Goal: Task Accomplishment & Management: Complete application form

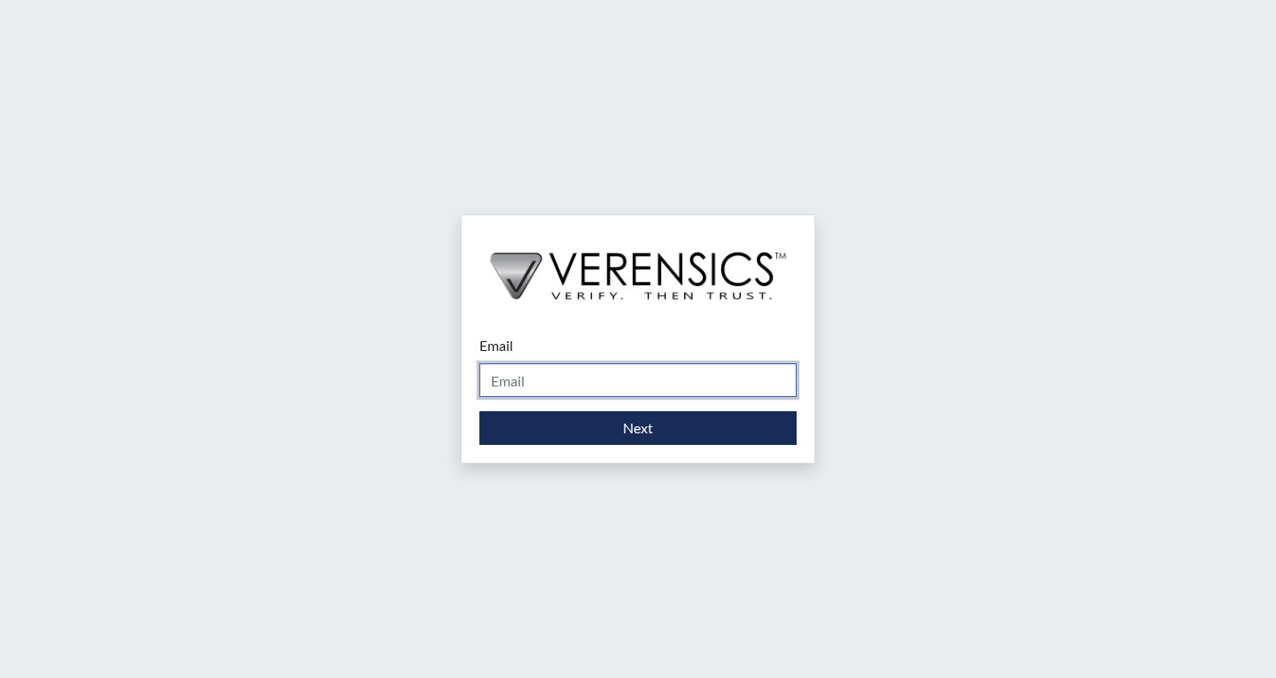
click at [552, 389] on input "Email" at bounding box center [637, 380] width 317 height 34
type input "[EMAIL_ADDRESS][PERSON_NAME][DOMAIN_NAME]"
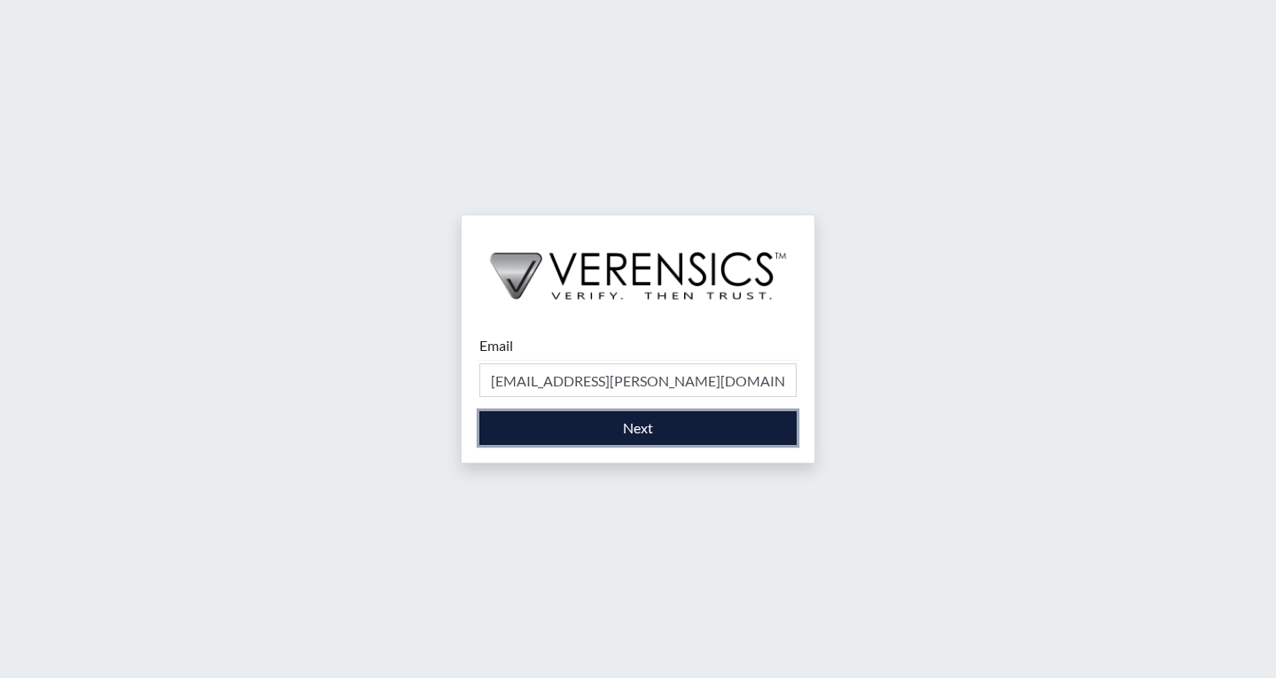
click at [602, 439] on button "Next" at bounding box center [637, 428] width 317 height 34
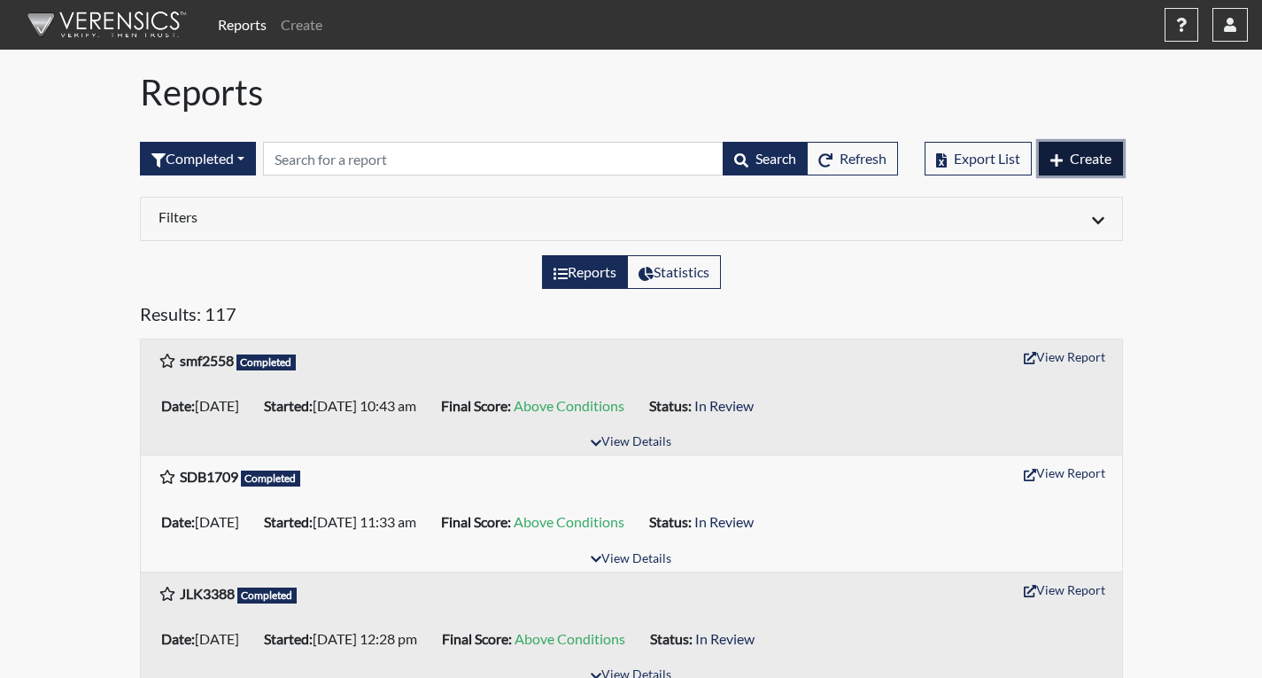
click at [1070, 169] on button "Create" at bounding box center [1081, 159] width 84 height 34
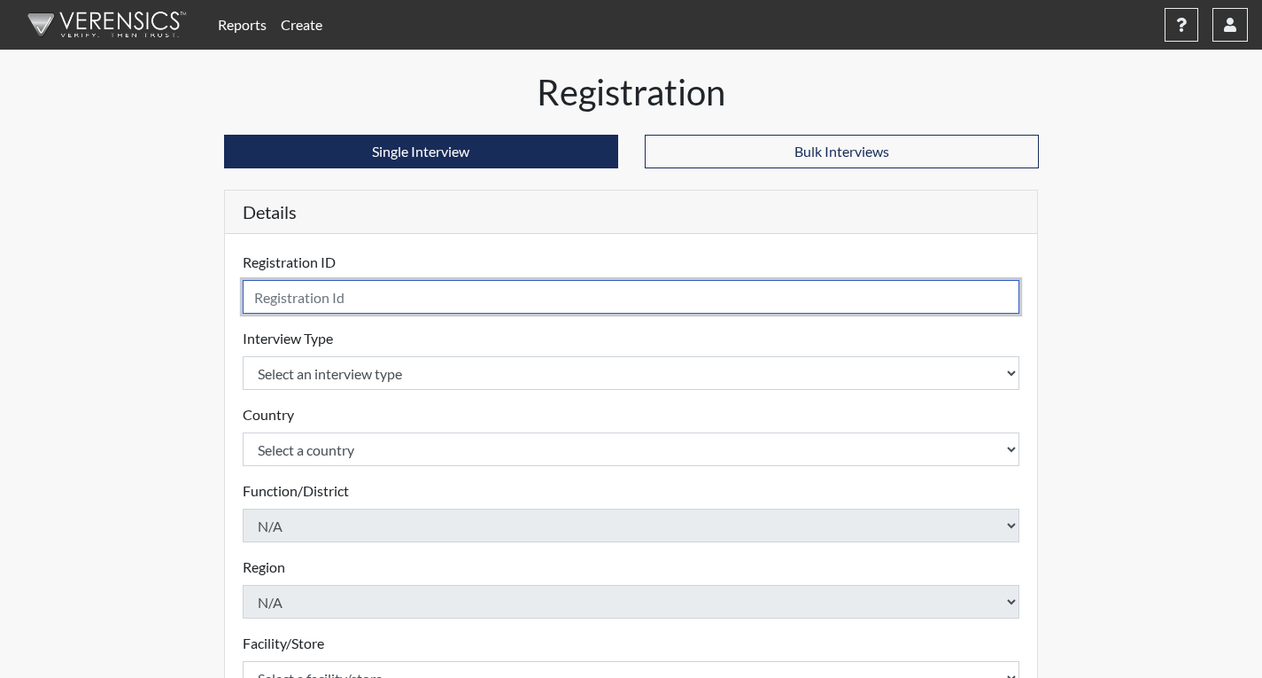
click at [796, 291] on input "text" at bounding box center [632, 297] width 778 height 34
type input "c"
type input "ldh9606"
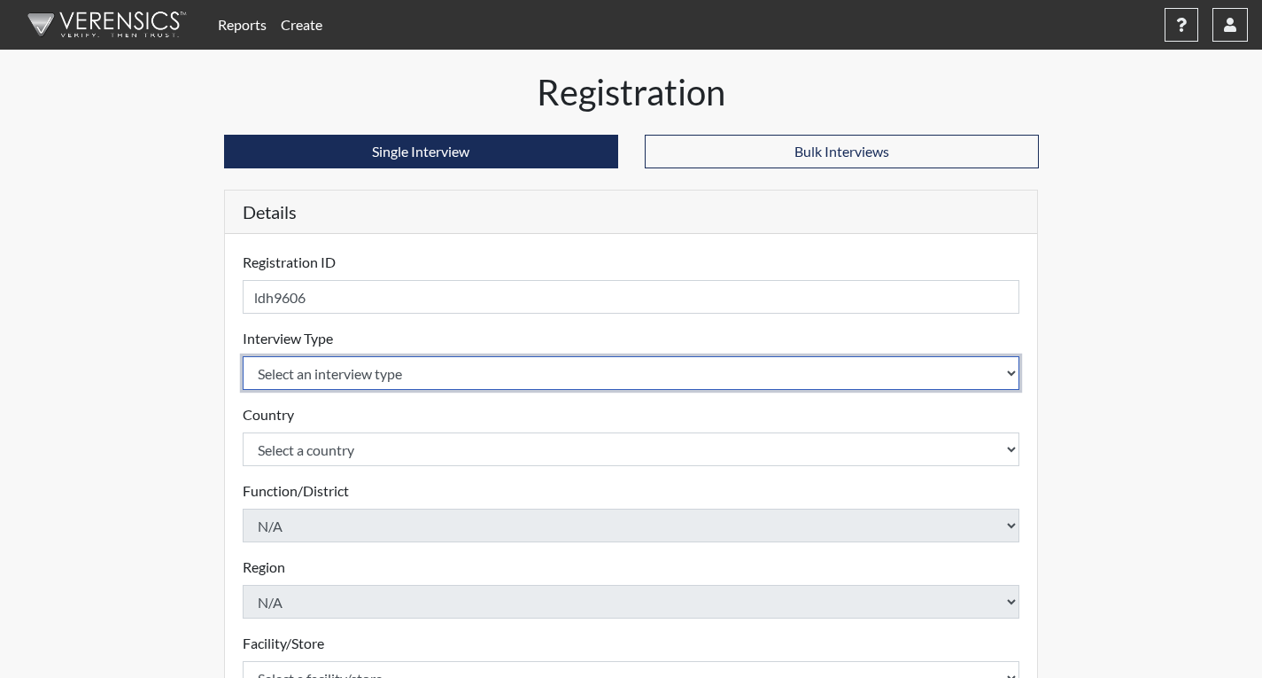
click at [699, 359] on select "Select an interview type Corrections Pre-Employment" at bounding box center [632, 373] width 778 height 34
select select "ff733e93-e1bf-11ea-9c9f-0eff0cf7eb8f"
click at [243, 356] on select "Select an interview type Corrections Pre-Employment" at bounding box center [632, 373] width 778 height 34
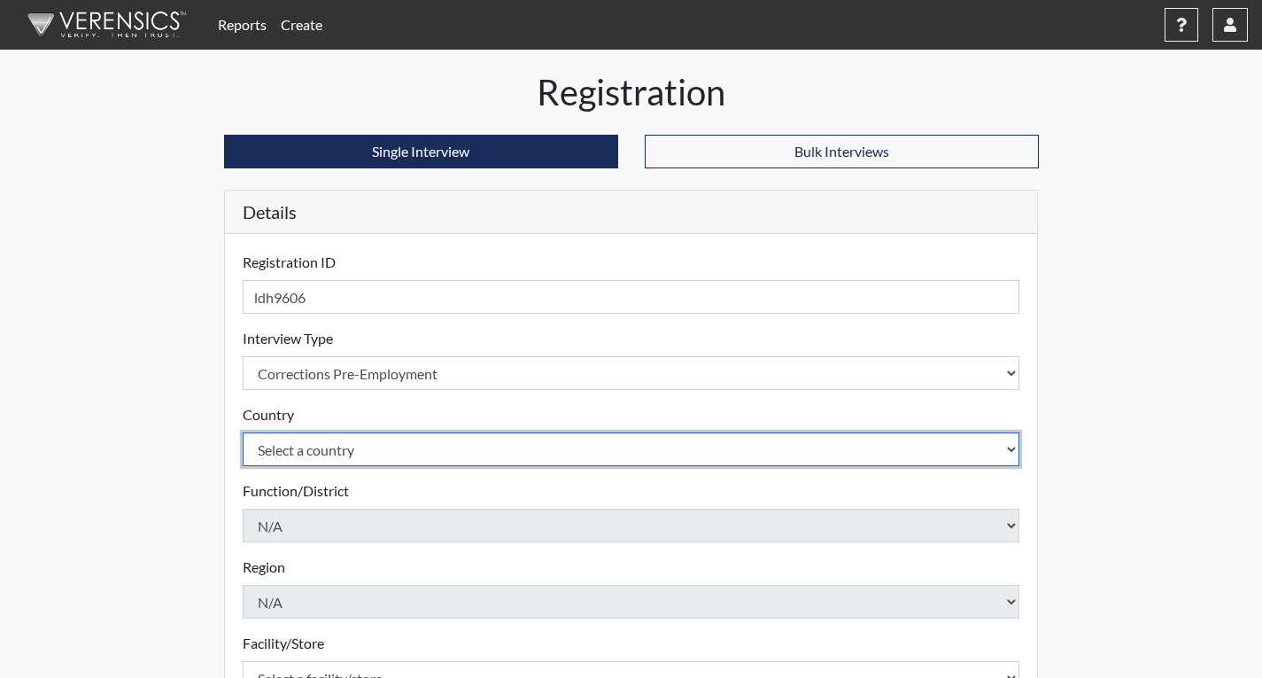
click at [673, 449] on select "Select a country [GEOGRAPHIC_DATA] [GEOGRAPHIC_DATA]" at bounding box center [632, 449] width 778 height 34
select select "united-states-of-[GEOGRAPHIC_DATA]"
click at [243, 432] on select "Select a country [GEOGRAPHIC_DATA] [GEOGRAPHIC_DATA]" at bounding box center [632, 449] width 778 height 34
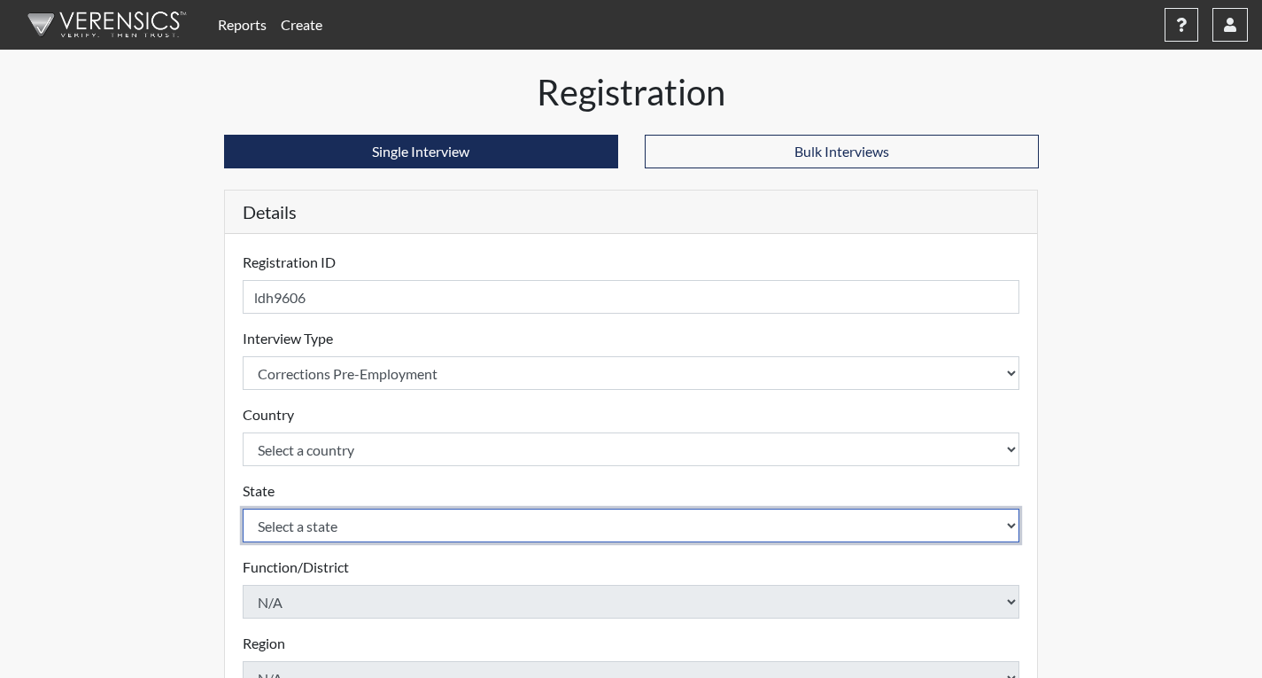
click at [603, 529] on select "Select a state [US_STATE] [US_STATE] [US_STATE] [US_STATE] [US_STATE] [US_STATE…" at bounding box center [632, 525] width 778 height 34
select select "GA"
click at [243, 508] on select "Select a state [US_STATE] [US_STATE] [US_STATE] [US_STATE] [US_STATE] [US_STATE…" at bounding box center [632, 525] width 778 height 34
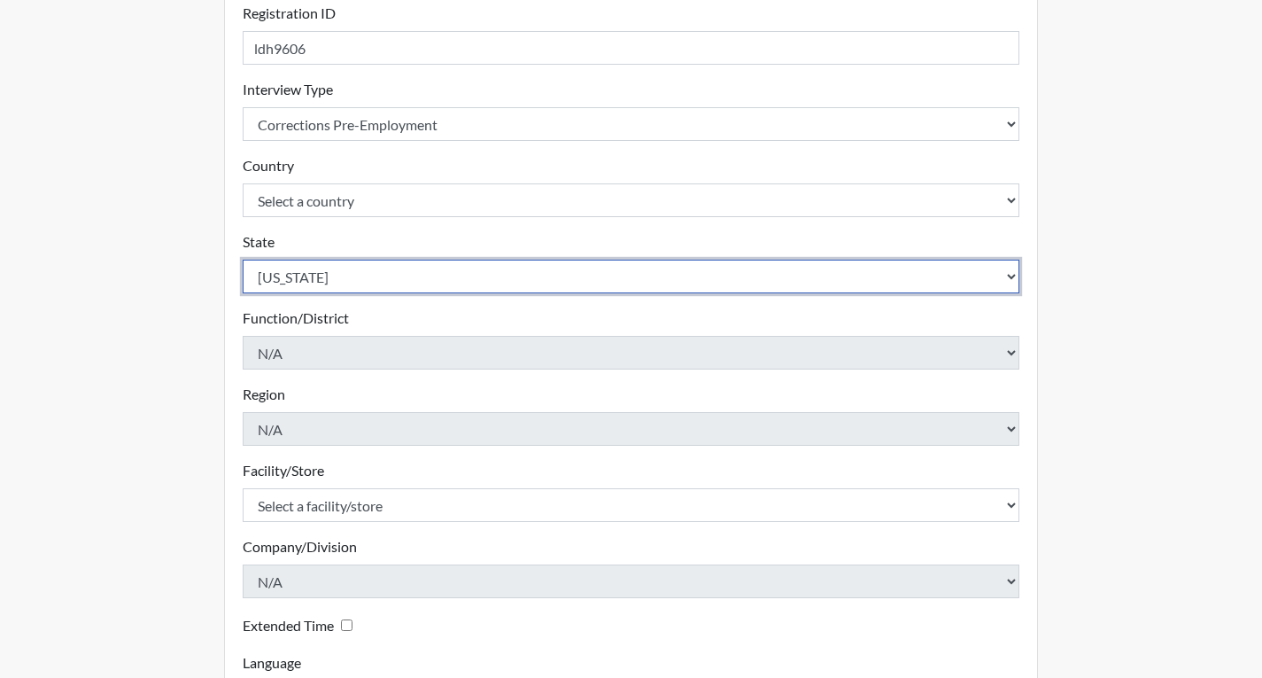
scroll to position [266, 0]
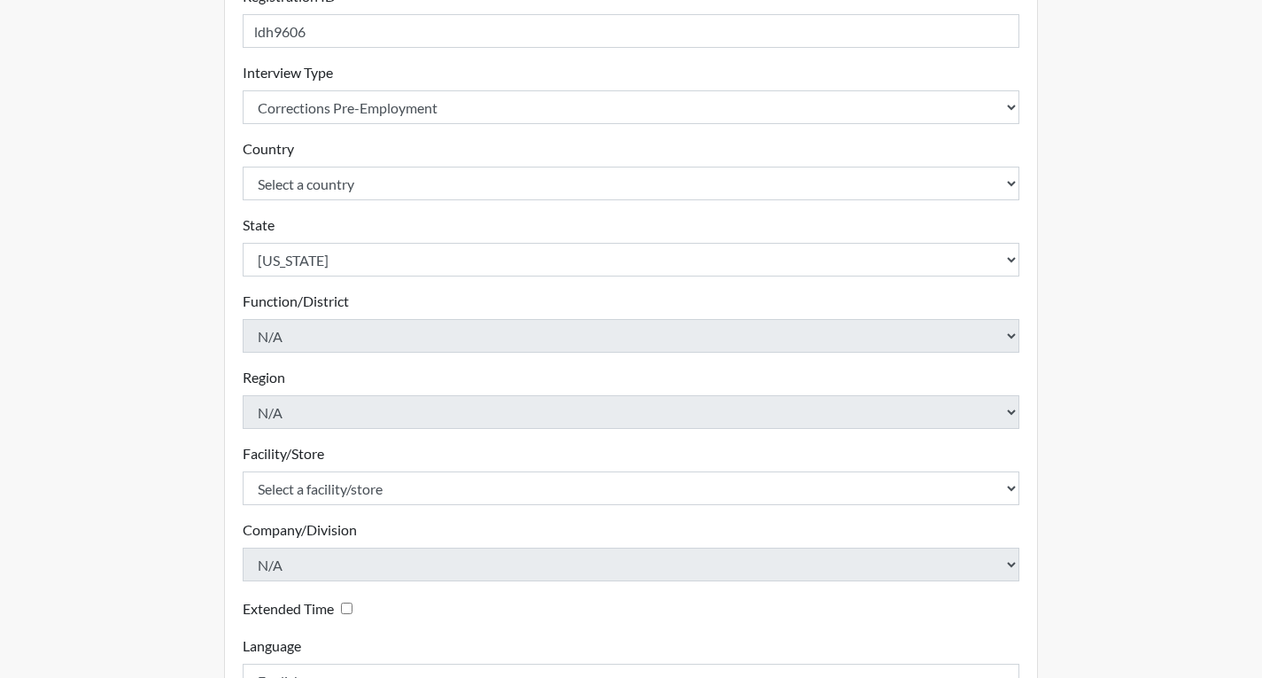
click at [513, 461] on div "Facility/Store Select a facility/store Coastal SP Please select a facility/stor…" at bounding box center [632, 474] width 778 height 62
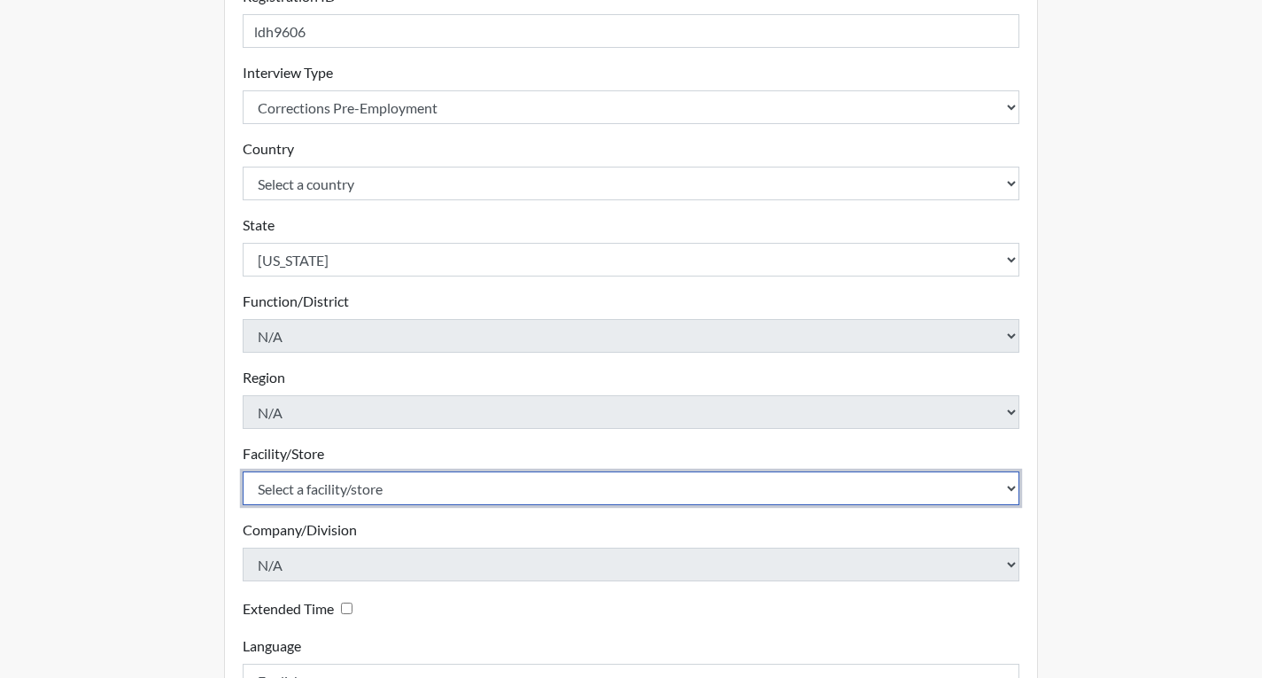
click at [512, 477] on select "Select a facility/store Coastal SP" at bounding box center [632, 488] width 778 height 34
select select "1ca32380-6dc3-48c7-adf5-9eb7d7284c70"
click at [243, 471] on select "Select a facility/store Coastal SP" at bounding box center [632, 488] width 778 height 34
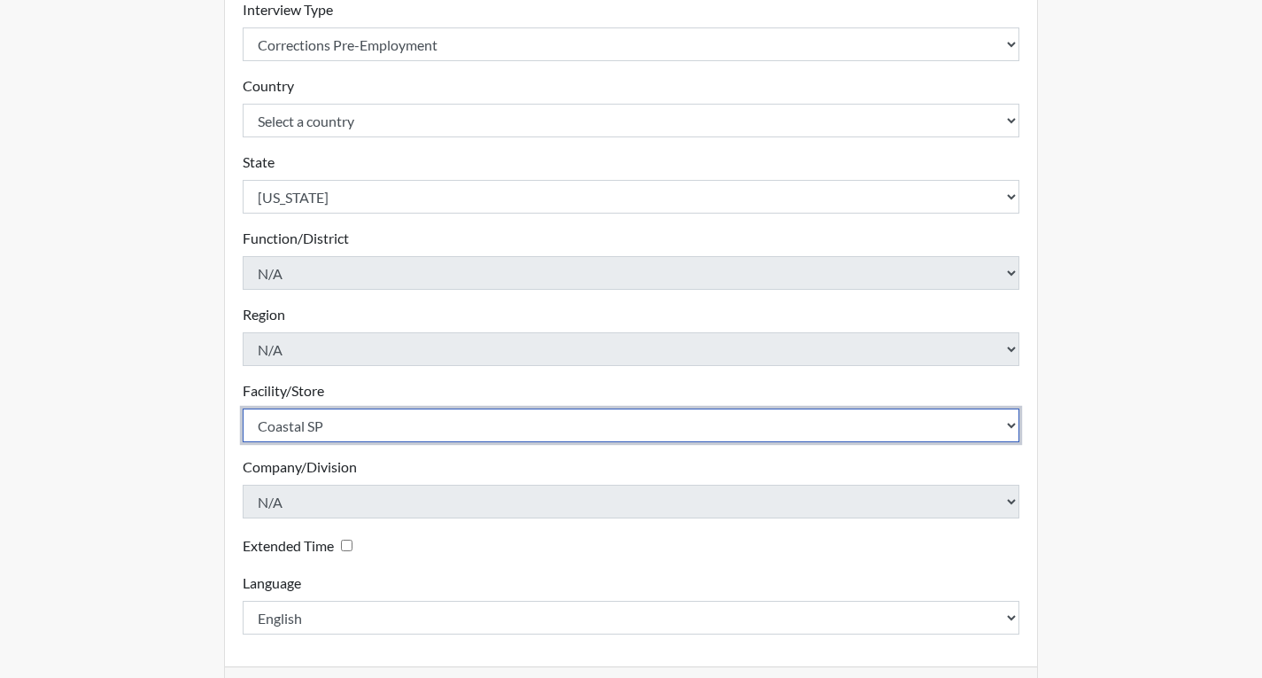
scroll to position [395, 0]
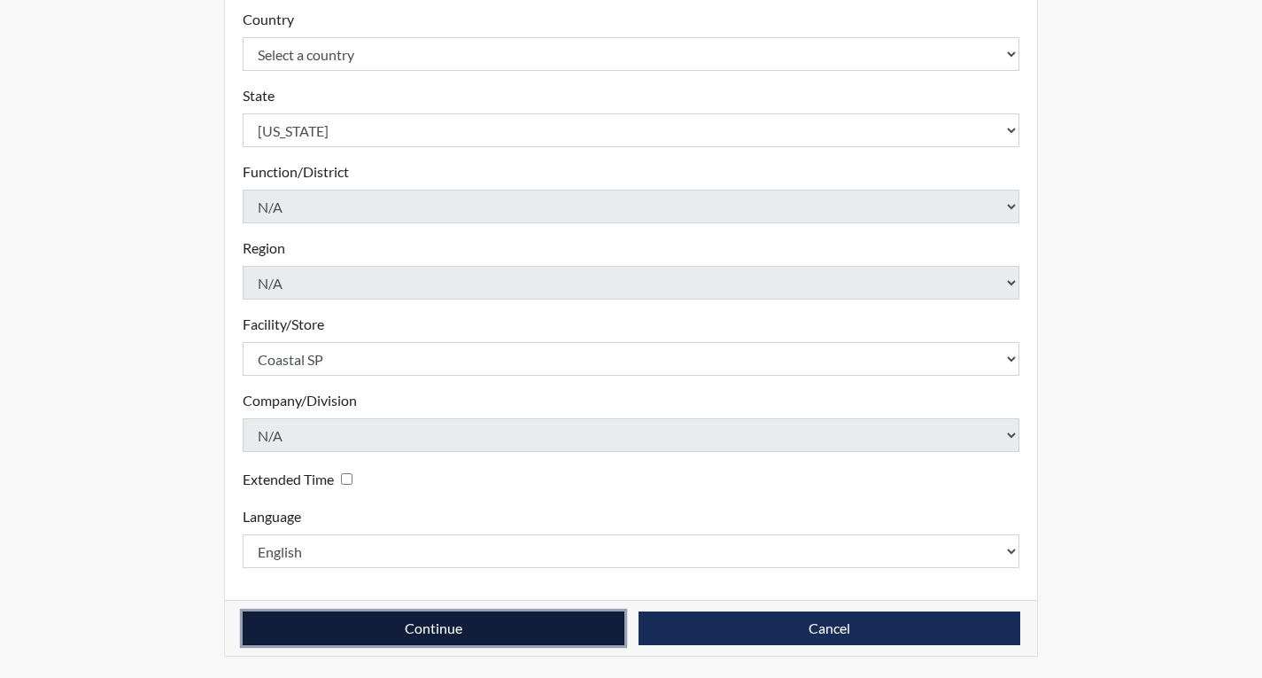
click at [533, 623] on button "Continue" at bounding box center [434, 628] width 382 height 34
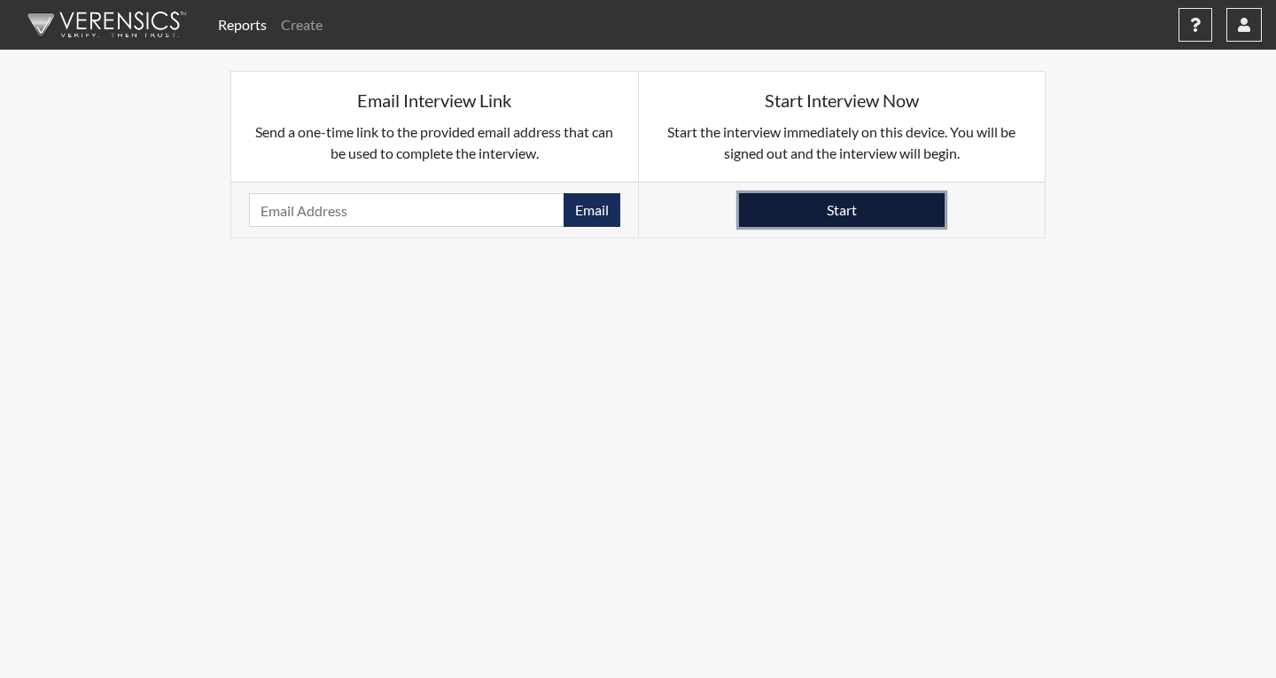
click at [865, 210] on button "Start" at bounding box center [842, 210] width 206 height 34
